Goal: Task Accomplishment & Management: Use online tool/utility

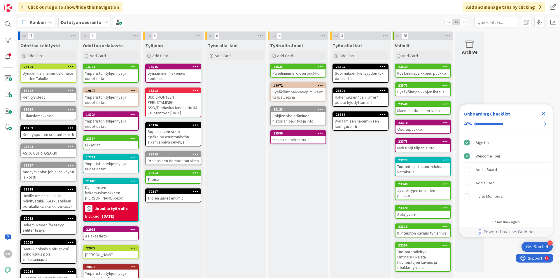
click at [412, 211] on div "Solu jyvärit" at bounding box center [422, 215] width 55 height 8
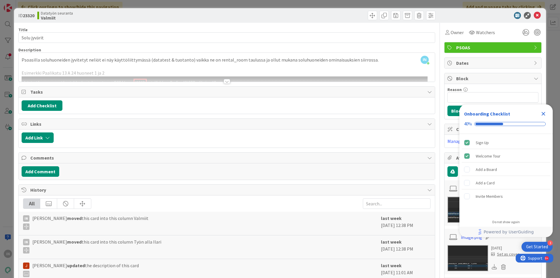
click at [224, 82] on div at bounding box center [227, 81] width 6 height 5
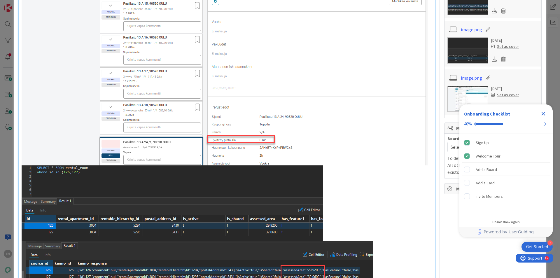
scroll to position [379, 0]
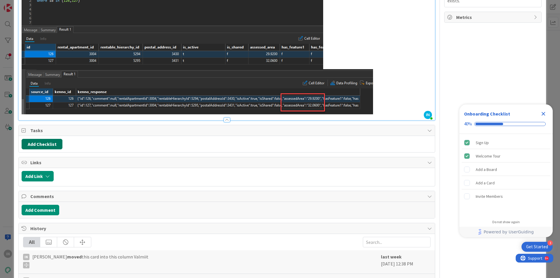
click at [46, 141] on button "Add Checklist" at bounding box center [42, 144] width 41 height 10
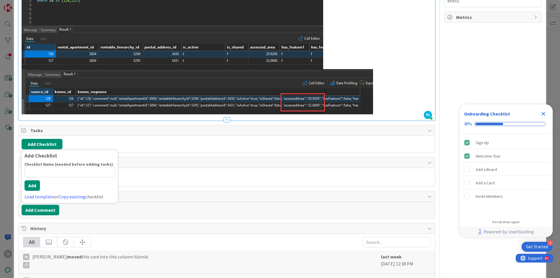
click at [122, 143] on div "Add Checklist Add Checklist Checklist Name (needed before adding tasks) 0 / 64 …" at bounding box center [227, 144] width 410 height 10
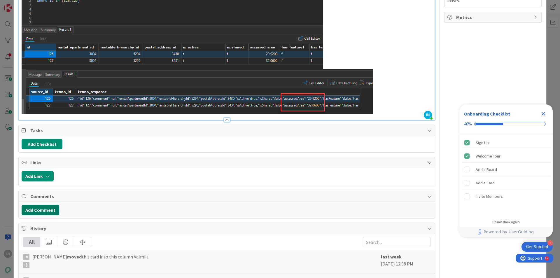
click at [43, 208] on button "Add Comment" at bounding box center [41, 210] width 38 height 10
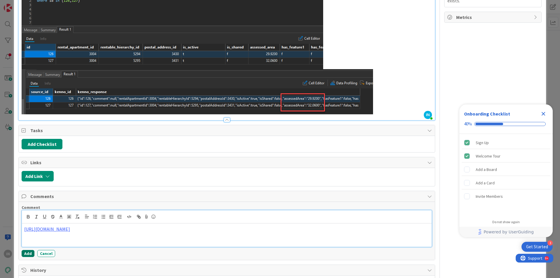
click at [27, 254] on button "Add" at bounding box center [28, 253] width 13 height 7
